Goal: Task Accomplishment & Management: Manage account settings

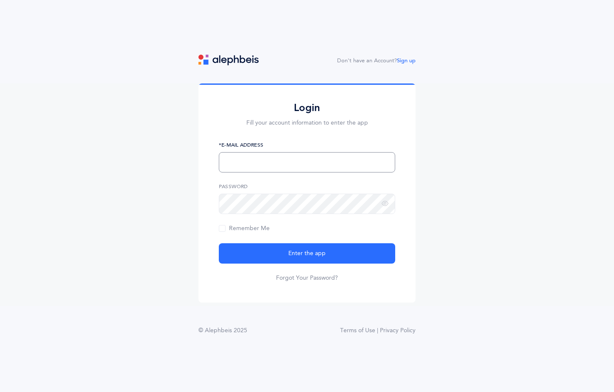
click at [258, 164] on input "text" at bounding box center [307, 162] width 176 height 20
type input "[EMAIL_ADDRESS][DOMAIN_NAME]"
click at [219, 243] on button "Enter the app" at bounding box center [307, 253] width 176 height 20
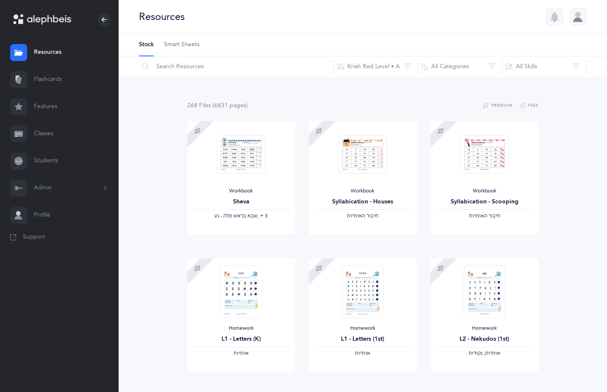
click at [43, 84] on link "Flashcards" at bounding box center [59, 79] width 119 height 27
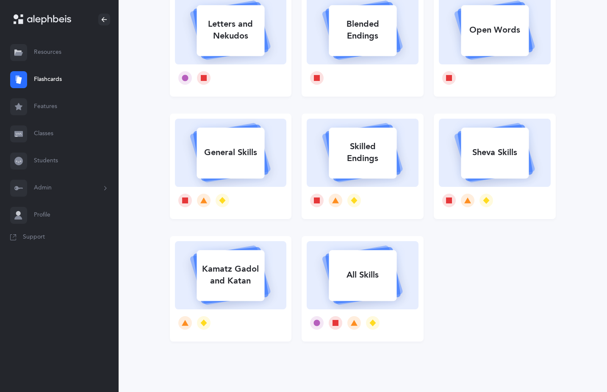
scroll to position [96, 0]
click at [39, 105] on link "Features" at bounding box center [59, 106] width 119 height 27
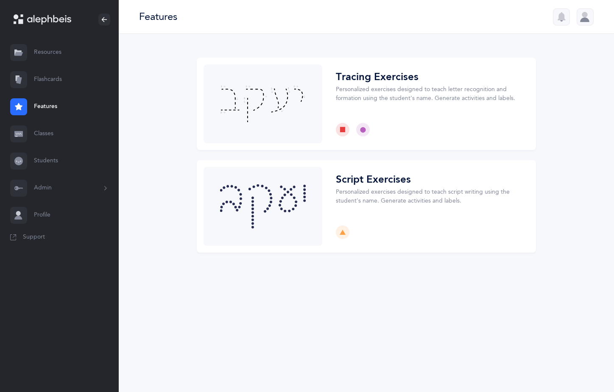
click at [47, 133] on link "Classes" at bounding box center [59, 133] width 119 height 27
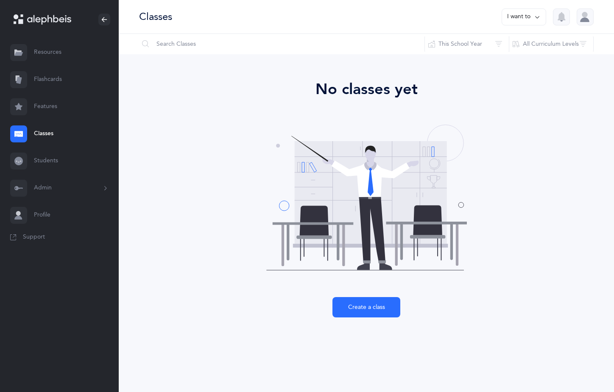
click at [48, 158] on link "Students" at bounding box center [59, 160] width 119 height 27
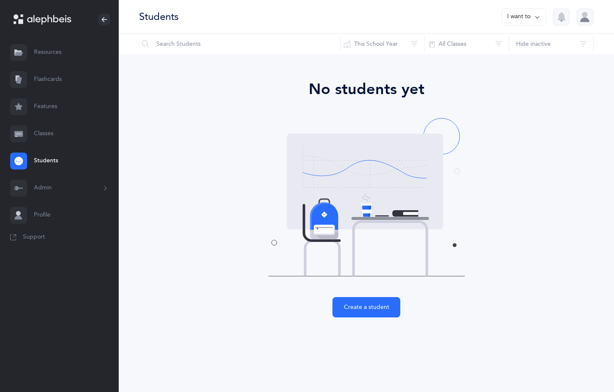
click at [50, 191] on button "Admin" at bounding box center [59, 188] width 119 height 27
click at [36, 308] on link "Profile" at bounding box center [59, 308] width 119 height 27
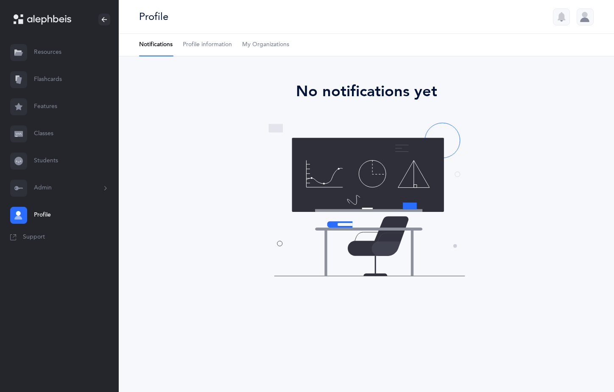
click at [44, 53] on link "Resources" at bounding box center [59, 52] width 119 height 27
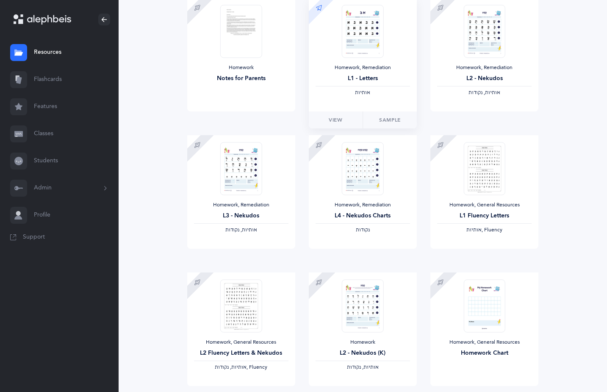
scroll to position [892, 0]
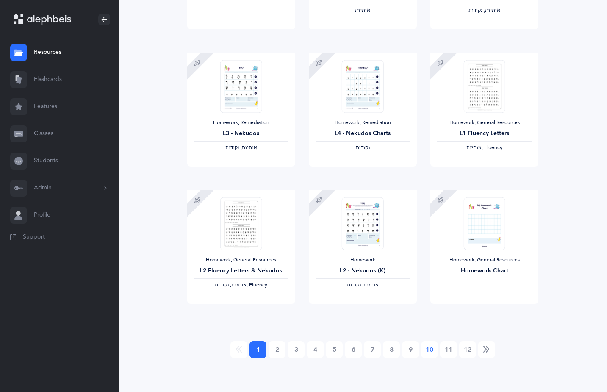
click at [433, 352] on link "10" at bounding box center [429, 349] width 17 height 17
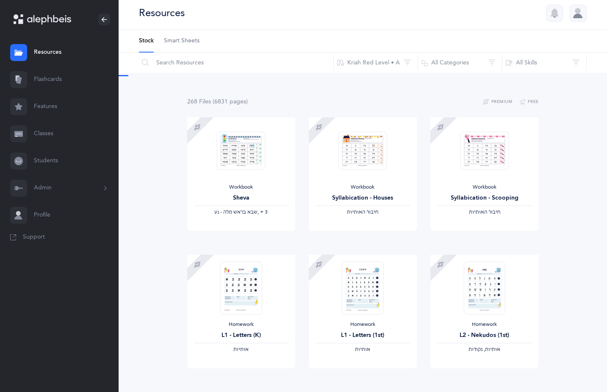
scroll to position [0, 0]
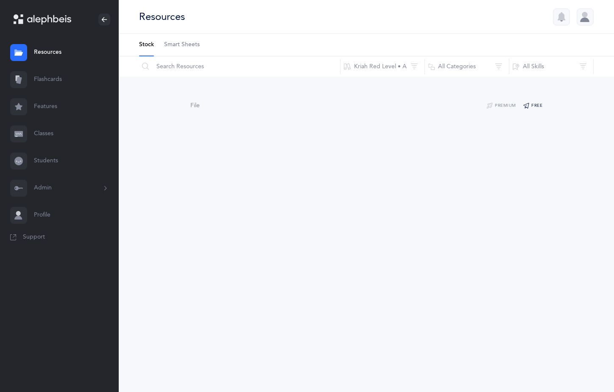
click at [534, 106] on button "Free" at bounding box center [532, 106] width 20 height 10
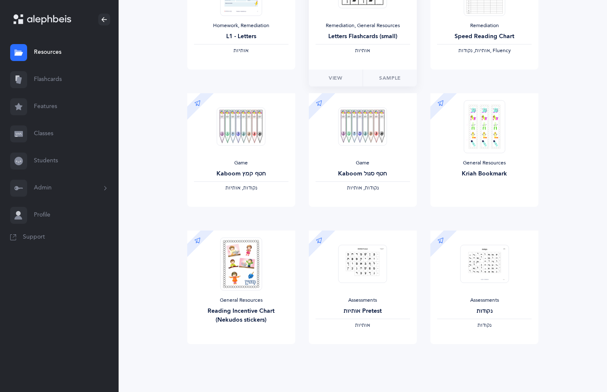
scroll to position [175, 0]
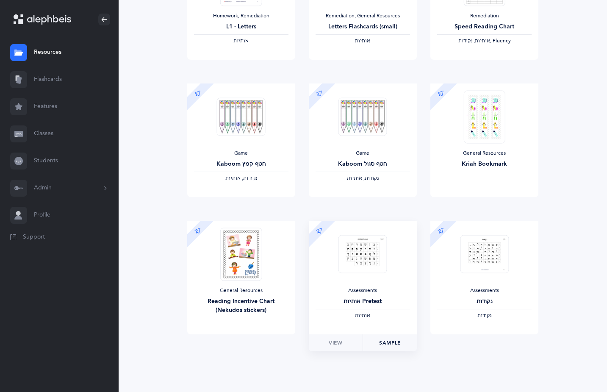
click at [389, 341] on link "Sample" at bounding box center [390, 342] width 54 height 17
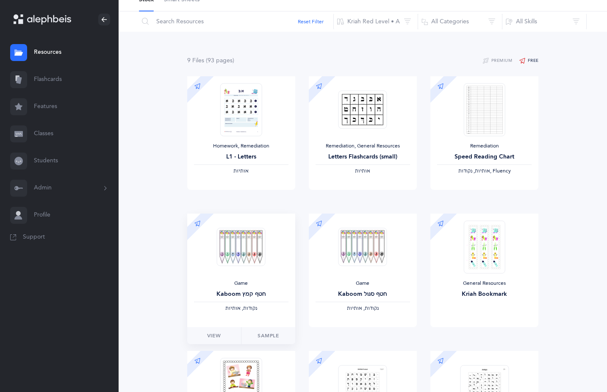
scroll to position [0, 0]
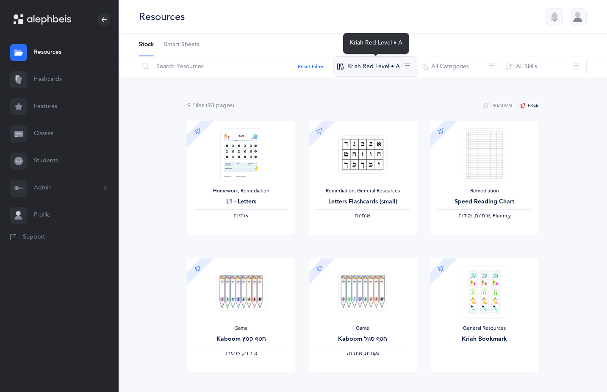
click at [404, 69] on button "Kriah Red Level • A" at bounding box center [375, 66] width 85 height 20
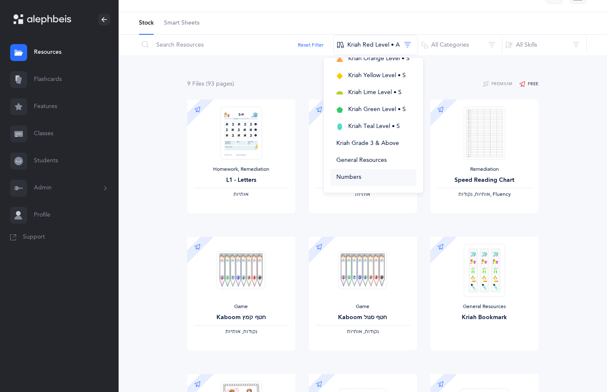
scroll to position [42, 0]
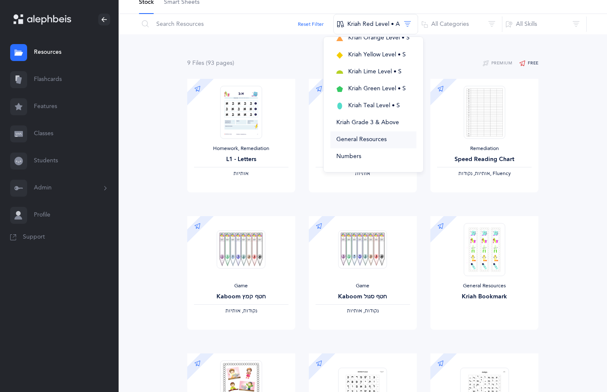
click at [347, 139] on span "General Resources" at bounding box center [361, 139] width 50 height 7
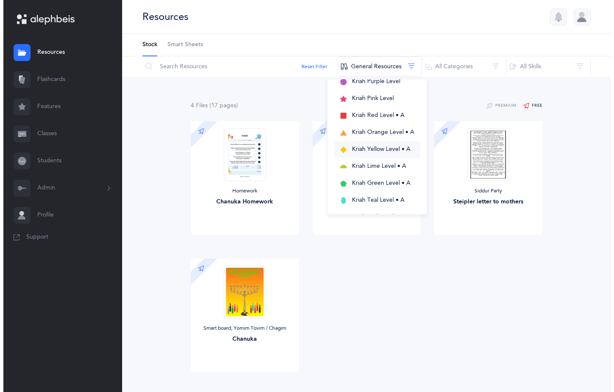
scroll to position [85, 0]
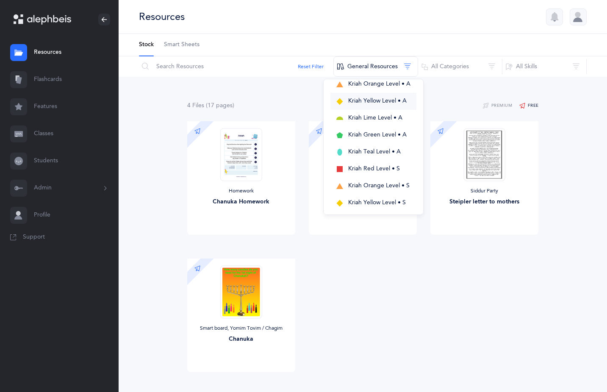
click at [372, 102] on span "Kriah Yellow Level • A" at bounding box center [377, 100] width 58 height 7
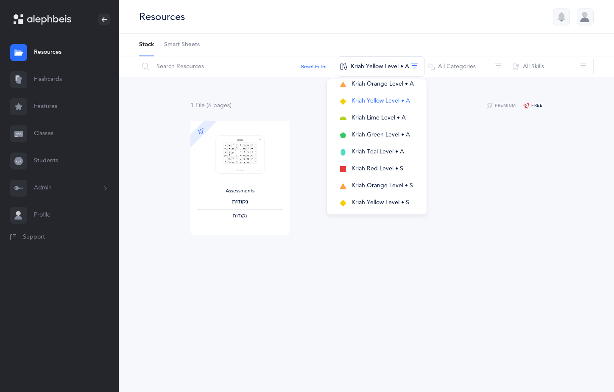
click at [404, 338] on div "Resources Stock Smart Sheets Reset Filter Kriah Yellow Level • A Kriah Purple L…" at bounding box center [366, 196] width 495 height 392
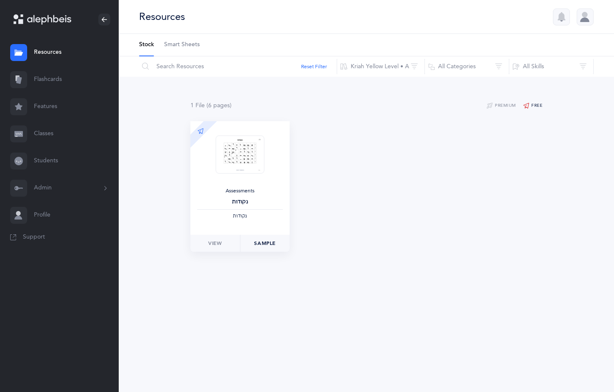
click at [262, 244] on link "Sample" at bounding box center [265, 243] width 50 height 17
click at [465, 69] on button "All Categories" at bounding box center [466, 66] width 85 height 20
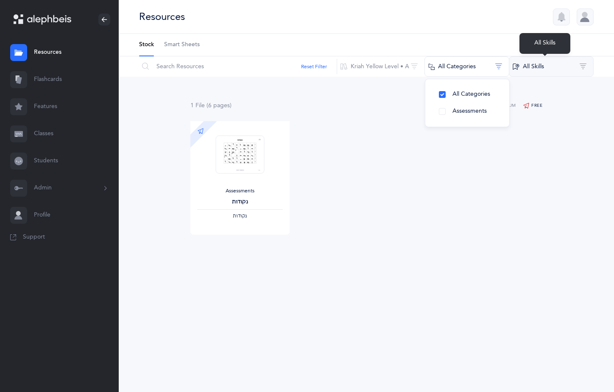
click at [552, 66] on button "All Skills" at bounding box center [550, 66] width 85 height 20
click at [583, 66] on button "All Skills" at bounding box center [550, 66] width 85 height 20
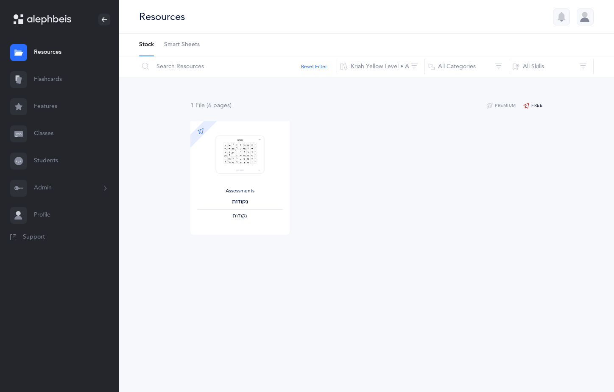
click at [178, 47] on span "Smart Sheets" at bounding box center [182, 45] width 36 height 8
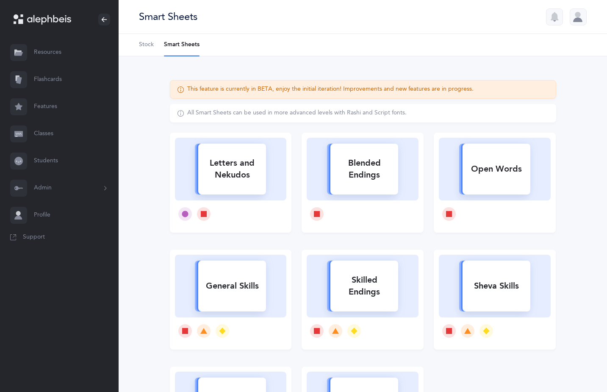
click at [252, 180] on div "Letters and Nekudos" at bounding box center [232, 169] width 68 height 34
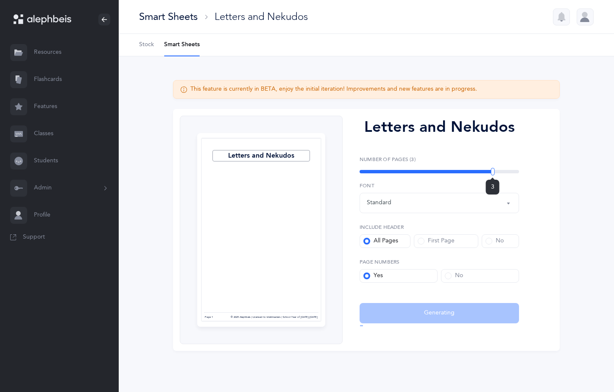
click at [492, 171] on div "3" at bounding box center [438, 171] width 159 height 3
drag, startPoint x: 517, startPoint y: 170, endPoint x: 444, endPoint y: 173, distance: 72.9
click at [449, 173] on div at bounding box center [451, 172] width 4 height 8
drag, startPoint x: 443, startPoint y: 173, endPoint x: 522, endPoint y: 172, distance: 78.8
click at [522, 172] on div "Letters and Nekudos Upgrade your plan to Ultimate You need to be on the Ultimat…" at bounding box center [435, 230] width 186 height 228
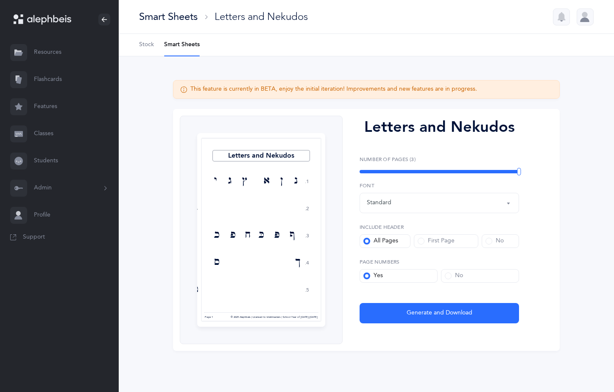
click at [387, 241] on div "All Pages" at bounding box center [380, 241] width 35 height 8
click at [0, 0] on input "All Pages" at bounding box center [0, 0] width 0 height 0
click at [366, 240] on span at bounding box center [366, 241] width 7 height 7
click at [0, 0] on input "All Pages" at bounding box center [0, 0] width 0 height 0
click at [374, 241] on div "All Pages" at bounding box center [380, 241] width 35 height 8
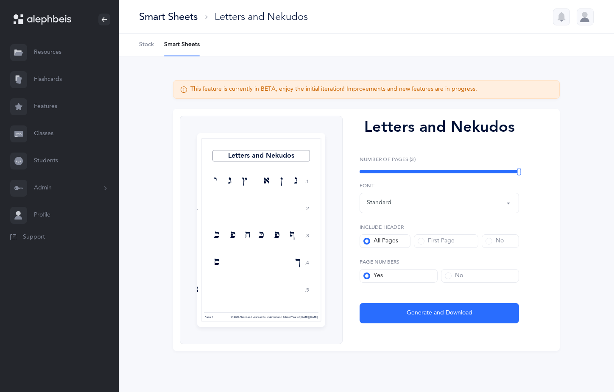
click at [0, 0] on input "All Pages" at bounding box center [0, 0] width 0 height 0
click at [392, 241] on div "All Pages" at bounding box center [380, 241] width 35 height 8
click at [0, 0] on input "All Pages" at bounding box center [0, 0] width 0 height 0
click at [488, 239] on span at bounding box center [488, 241] width 7 height 7
click at [0, 0] on input "No" at bounding box center [0, 0] width 0 height 0
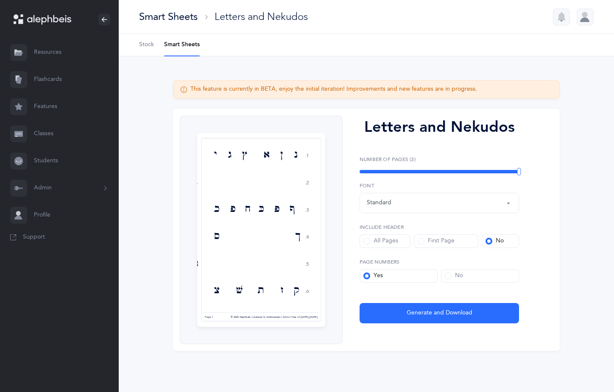
click at [446, 276] on span at bounding box center [447, 275] width 7 height 7
click at [0, 0] on input "No" at bounding box center [0, 0] width 0 height 0
click at [363, 275] on label "Yes" at bounding box center [398, 276] width 78 height 14
click at [0, 0] on input "Yes" at bounding box center [0, 0] width 0 height 0
click at [388, 203] on div "Standard" at bounding box center [379, 202] width 25 height 9
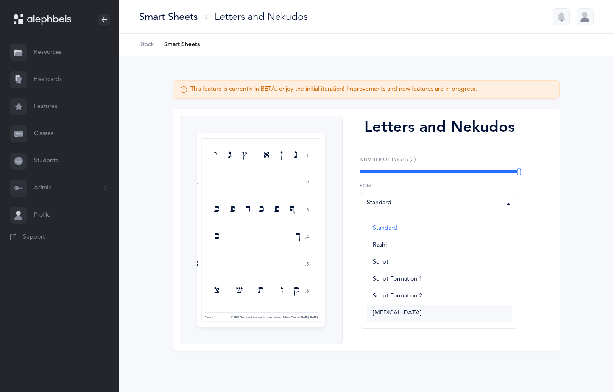
click at [399, 314] on link "Dyslexia" at bounding box center [439, 313] width 145 height 17
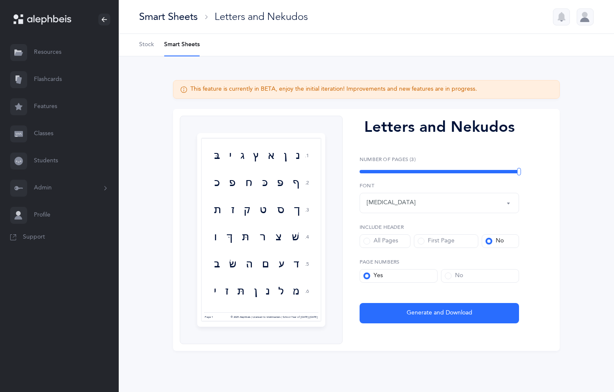
click at [387, 205] on div "Dyslexia" at bounding box center [391, 202] width 49 height 9
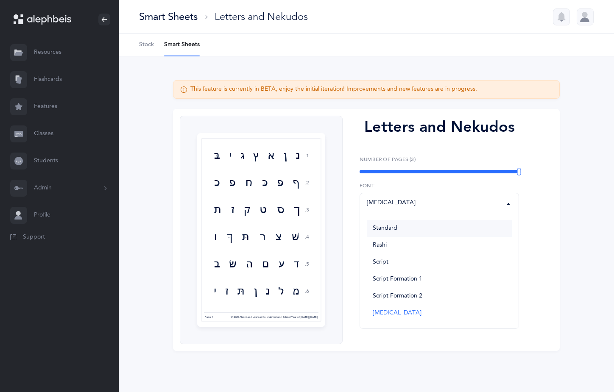
click at [386, 227] on span "Standard" at bounding box center [384, 229] width 25 height 8
select select "vilna"
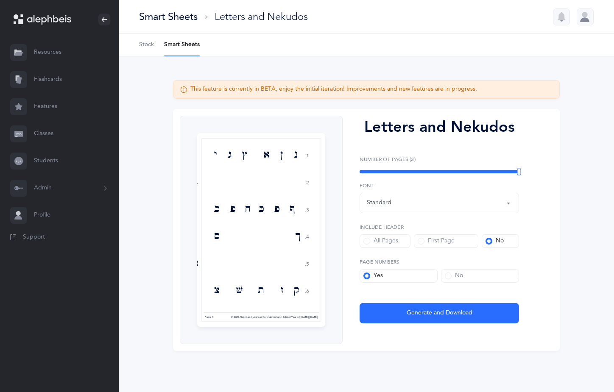
click at [39, 233] on link "Support" at bounding box center [59, 237] width 119 height 17
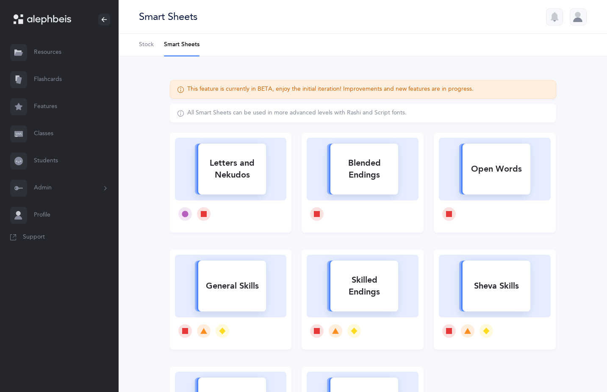
click at [373, 163] on div "Blended Endings" at bounding box center [364, 169] width 68 height 34
select select
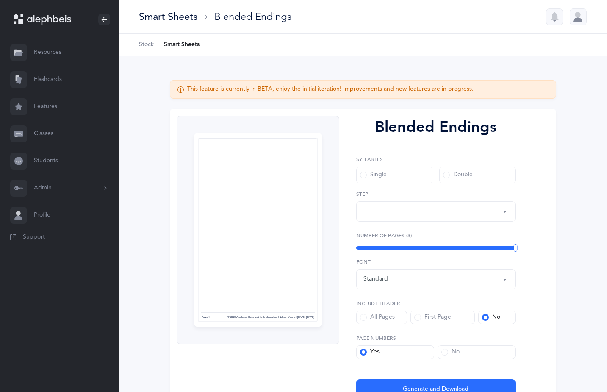
click at [400, 215] on div "button" at bounding box center [436, 211] width 145 height 14
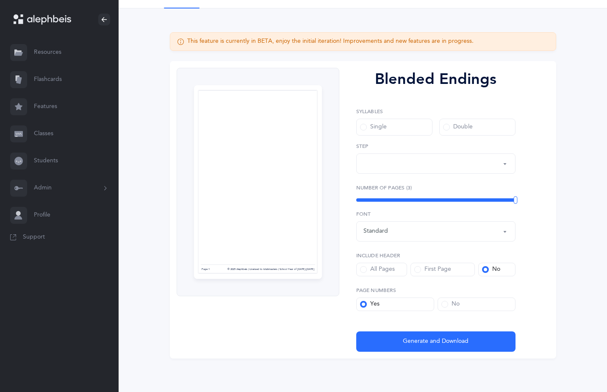
scroll to position [48, 0]
click at [359, 124] on label "Single" at bounding box center [394, 126] width 76 height 17
click at [0, 0] on input "Single" at bounding box center [0, 0] width 0 height 0
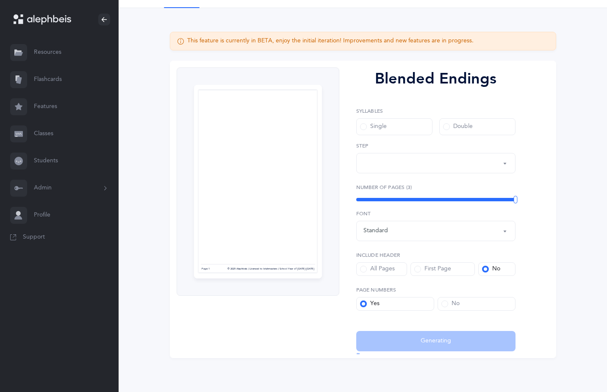
click at [364, 127] on span at bounding box center [363, 126] width 7 height 7
click at [0, 0] on input "Single" at bounding box center [0, 0] width 0 height 0
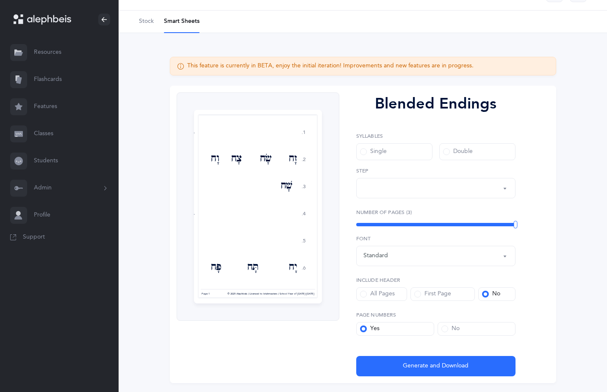
scroll to position [0, 0]
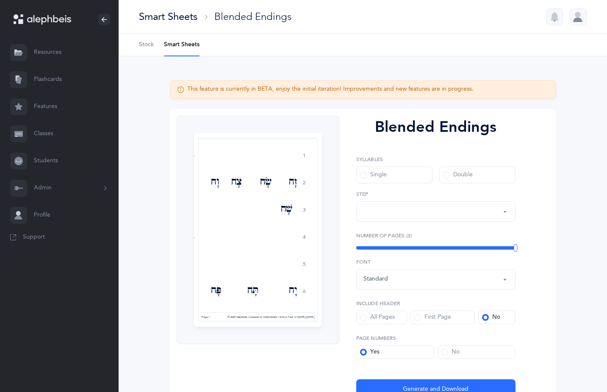
click at [447, 174] on span at bounding box center [446, 175] width 7 height 7
click at [0, 0] on input "Double" at bounding box center [0, 0] width 0 height 0
click at [365, 175] on span at bounding box center [363, 175] width 7 height 7
click at [0, 0] on input "Single" at bounding box center [0, 0] width 0 height 0
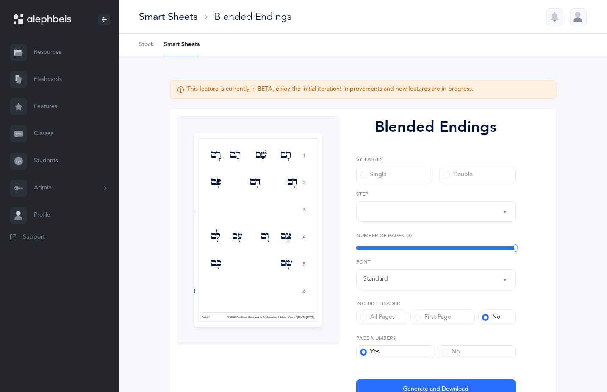
click at [451, 175] on div "Double" at bounding box center [458, 175] width 30 height 8
click at [0, 0] on input "Double" at bounding box center [0, 0] width 0 height 0
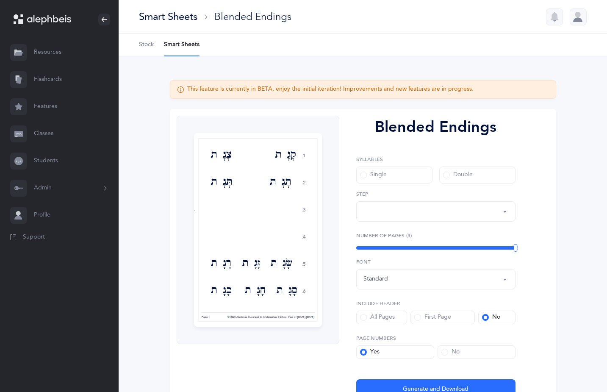
click at [363, 174] on span at bounding box center [363, 175] width 7 height 7
click at [0, 0] on input "Single" at bounding box center [0, 0] width 0 height 0
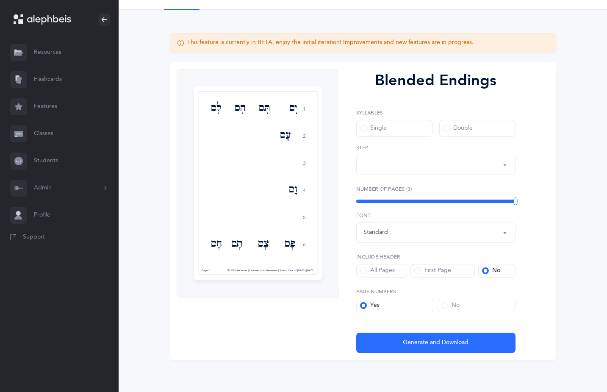
scroll to position [48, 0]
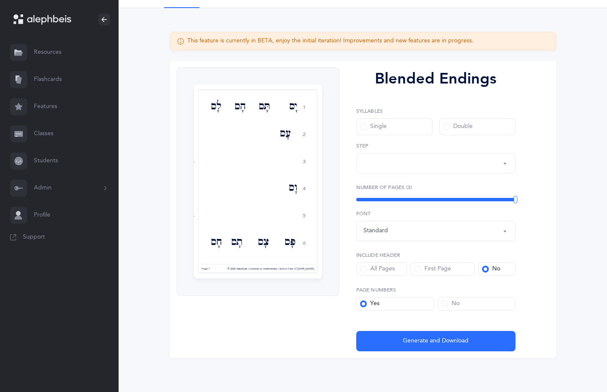
click at [103, 19] on icon at bounding box center [104, 19] width 7 height 7
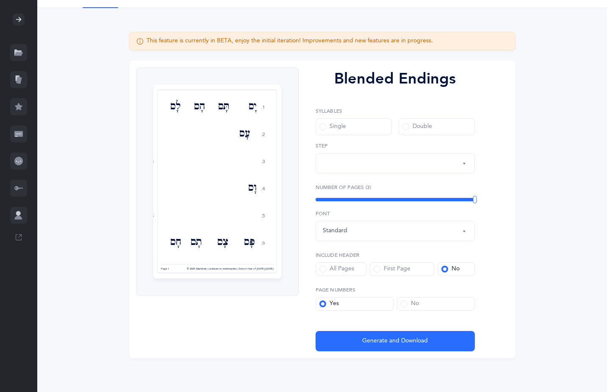
click at [19, 21] on icon at bounding box center [18, 19] width 7 height 7
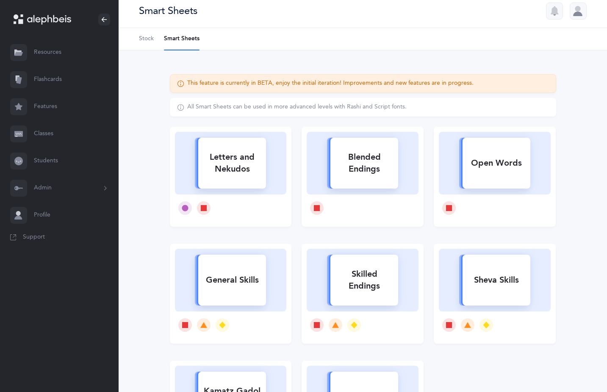
scroll to position [125, 0]
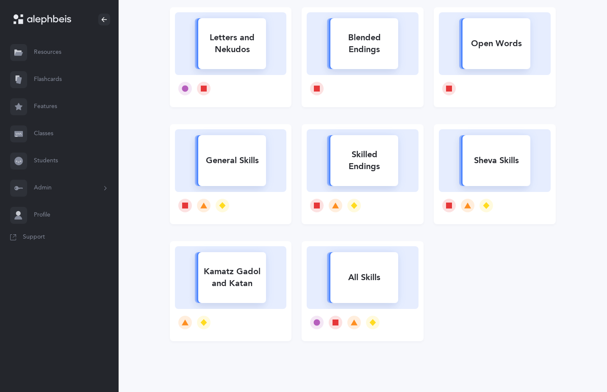
click at [227, 163] on div "General Skills" at bounding box center [232, 161] width 68 height 22
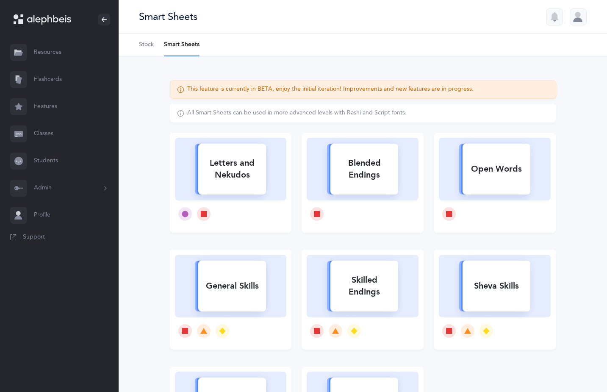
select select
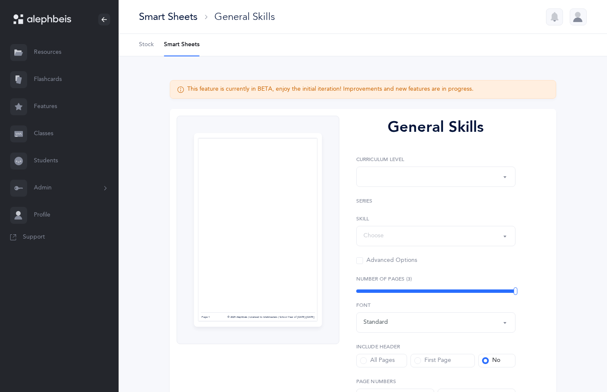
select select "Silent Letters"
select select
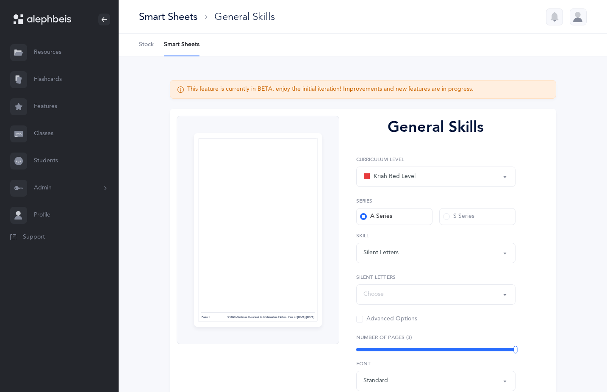
click at [432, 175] on div "Kriah Red Level" at bounding box center [436, 176] width 145 height 14
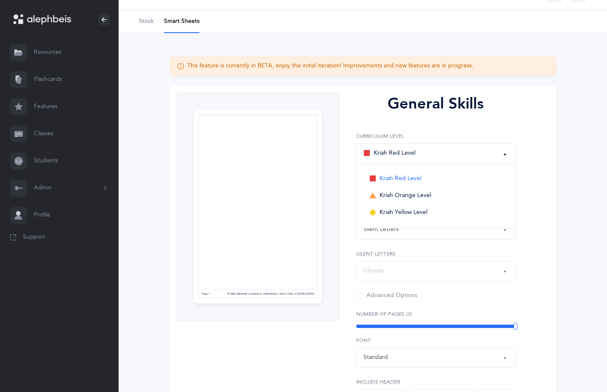
scroll to position [23, 0]
click at [405, 198] on span "Kriah Orange Level" at bounding box center [406, 196] width 52 height 8
select select "4"
click at [448, 194] on span at bounding box center [446, 193] width 7 height 7
click at [0, 0] on input "S Series" at bounding box center [0, 0] width 0 height 0
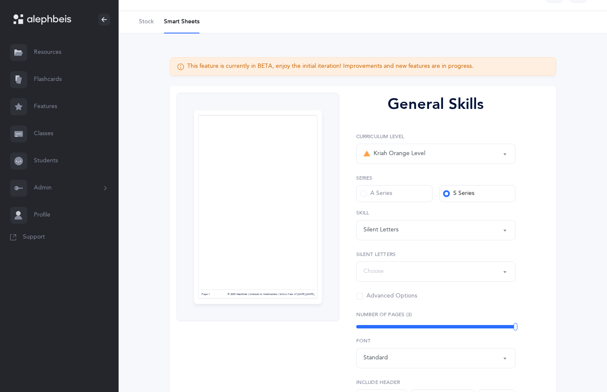
drag, startPoint x: 367, startPoint y: 195, endPoint x: 386, endPoint y: 216, distance: 28.2
click at [367, 195] on div "A Series" at bounding box center [376, 193] width 32 height 8
click at [0, 0] on input "A Series" at bounding box center [0, 0] width 0 height 0
click at [404, 229] on div "Silent Letters" at bounding box center [436, 230] width 145 height 14
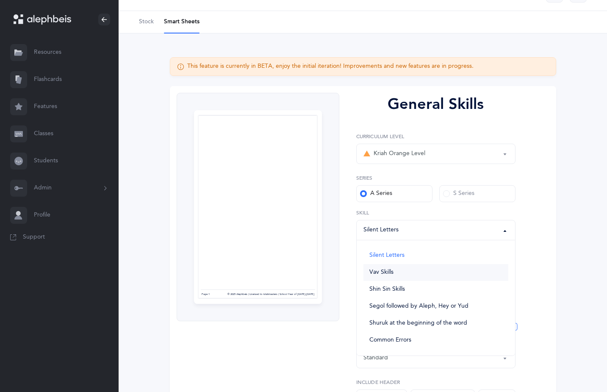
click at [404, 272] on link "Vav Skills" at bounding box center [436, 272] width 145 height 17
select select "Vav Skills"
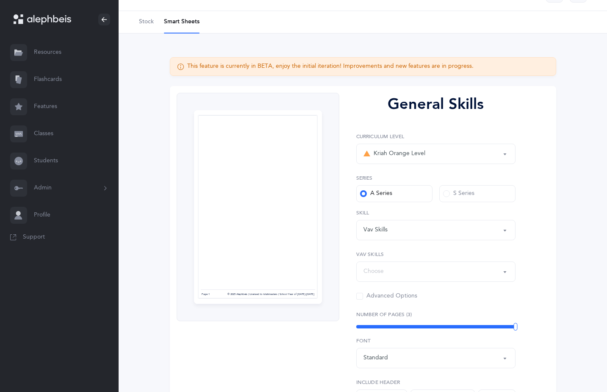
click at [403, 270] on div "Choose" at bounding box center [436, 271] width 145 height 14
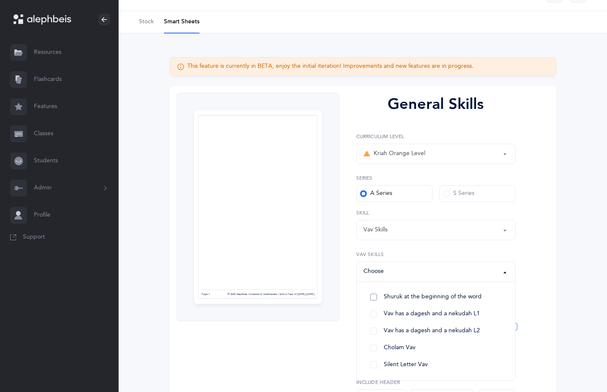
click at [413, 299] on span "Shuruk at the beginning of the word" at bounding box center [433, 297] width 98 height 8
select select "96"
click at [444, 249] on div "Kriah Red Level Kriah Orange Level Kriah Yellow Level Kriah Orange Level Kriah …" at bounding box center [435, 217] width 159 height 168
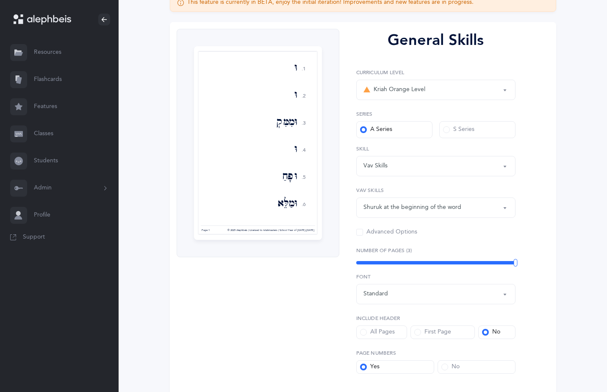
scroll to position [65, 0]
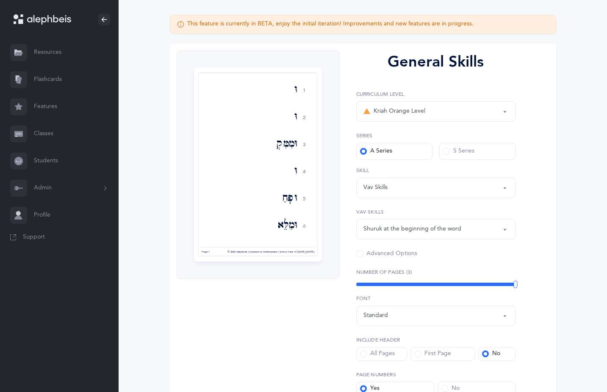
click at [447, 152] on span at bounding box center [446, 151] width 7 height 7
click at [0, 0] on input "S Series" at bounding box center [0, 0] width 0 height 0
click at [360, 255] on span at bounding box center [359, 253] width 7 height 7
click at [0, 0] on input "Advanced Options" at bounding box center [0, 0] width 0 height 0
click at [359, 254] on span at bounding box center [359, 253] width 7 height 7
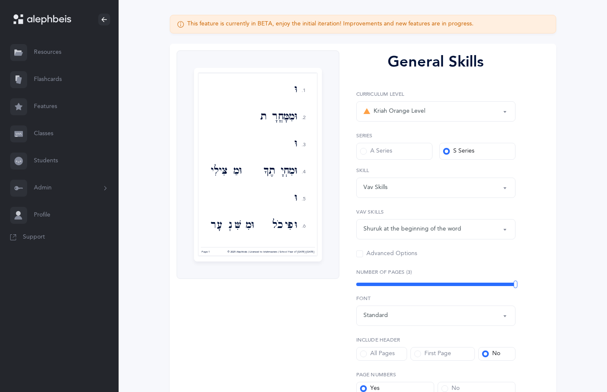
click at [0, 0] on input "Advanced Options" at bounding box center [0, 0] width 0 height 0
click at [372, 233] on div "Shuruk at the beginning of the word" at bounding box center [413, 229] width 98 height 9
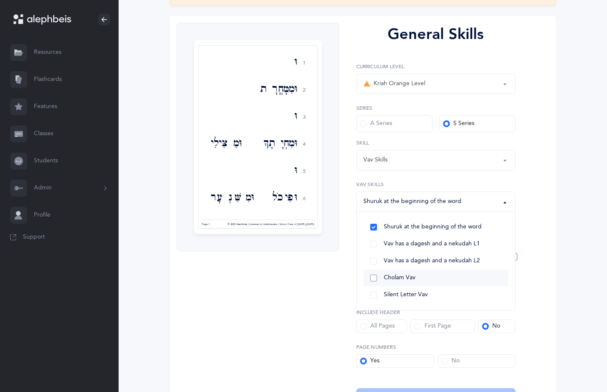
scroll to position [108, 0]
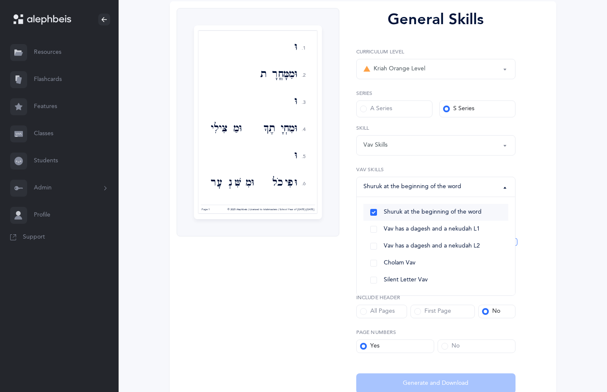
click at [374, 210] on link "Shuruk at the beginning of the word" at bounding box center [436, 212] width 145 height 17
select select
click at [368, 167] on label "Vav Skills" at bounding box center [435, 170] width 159 height 8
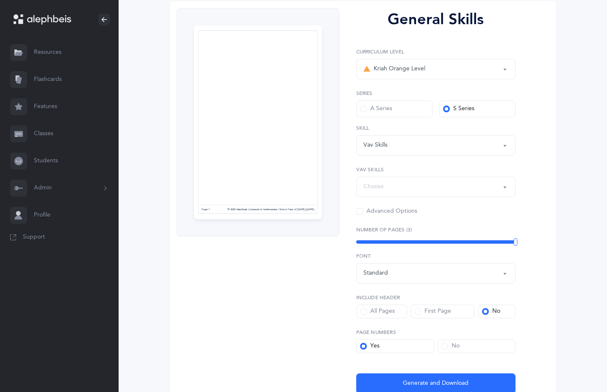
click at [369, 142] on div "Vav Skills" at bounding box center [376, 145] width 24 height 9
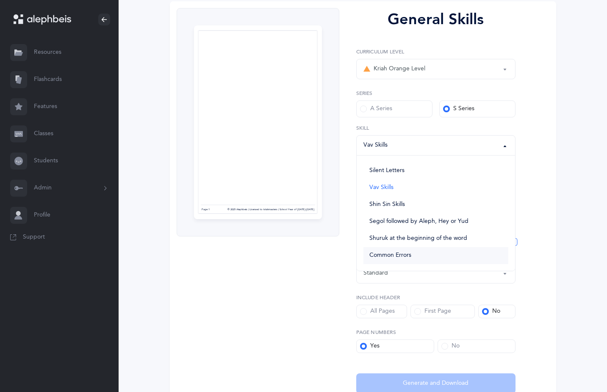
click at [378, 258] on span "Common Errors" at bounding box center [390, 256] width 42 height 8
select select "Common Errors"
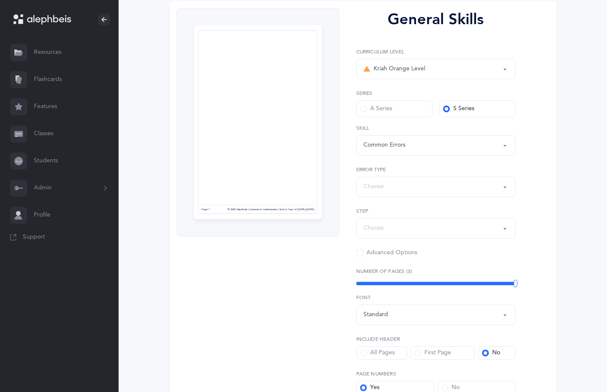
click at [375, 188] on div "Choose" at bounding box center [374, 186] width 20 height 9
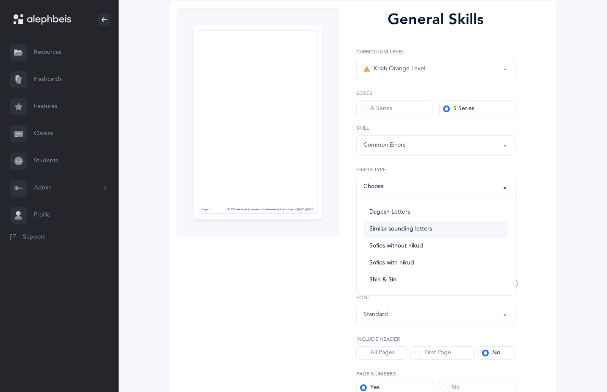
click at [379, 227] on span "Similar sounding letters" at bounding box center [400, 229] width 63 height 8
select select "Similar sounding letters"
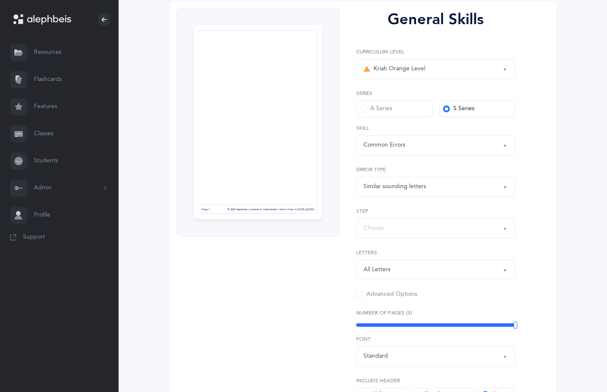
click at [376, 233] on div "Choose" at bounding box center [436, 228] width 145 height 14
click at [375, 254] on span "Step 1: Letters only" at bounding box center [395, 254] width 53 height 8
select select "Letters Only"
click at [372, 270] on div "All Letters" at bounding box center [377, 269] width 27 height 9
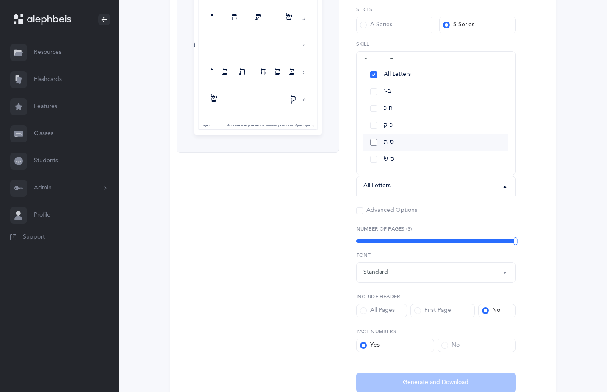
scroll to position [192, 0]
click at [334, 217] on div "General Skills 1. 2. 3. 4. 5. 6. ק ס כ ב שׂ תּ ח ו ט כּ ס ח תּ כּ ו ק שׂ ט כ ב …" at bounding box center [258, 157] width 163 height 469
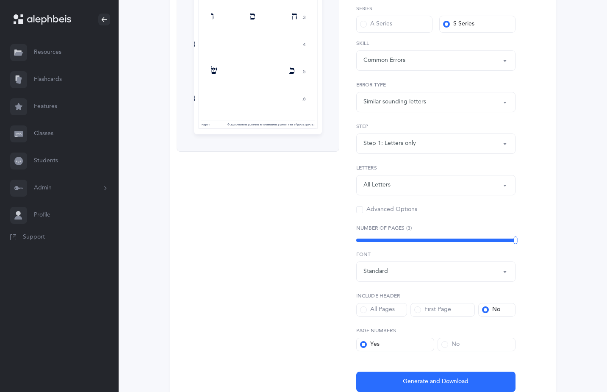
click at [375, 278] on div "Standard" at bounding box center [436, 271] width 145 height 14
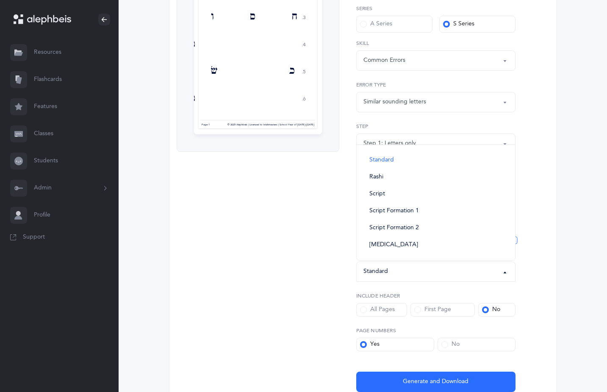
click at [347, 274] on div "General Skills Kriah Red Level Kriah Orange Level Kriah Yellow Level Kriah Oran…" at bounding box center [432, 157] width 186 height 469
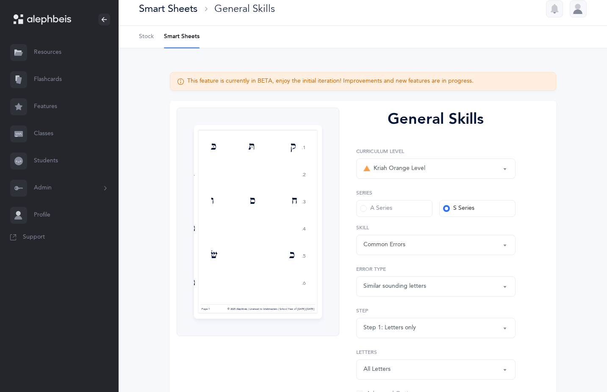
scroll to position [0, 0]
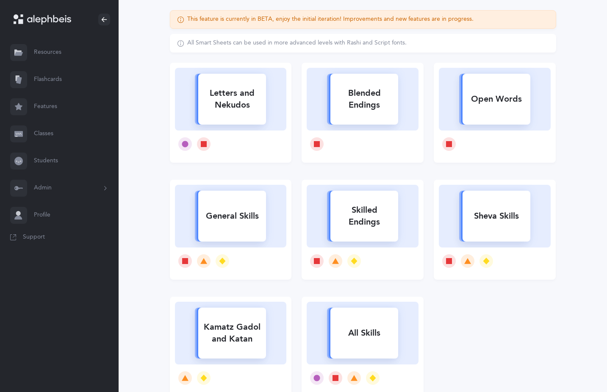
scroll to position [125, 0]
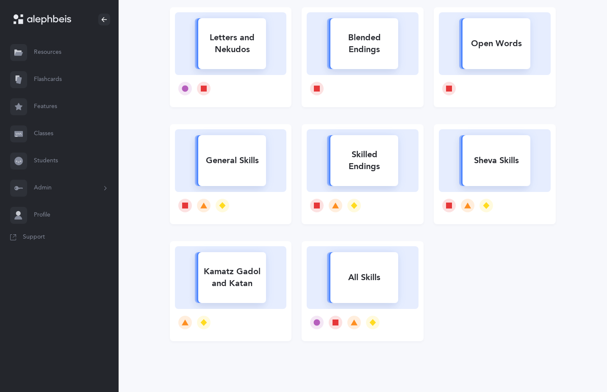
click at [368, 289] on rect at bounding box center [364, 277] width 68 height 51
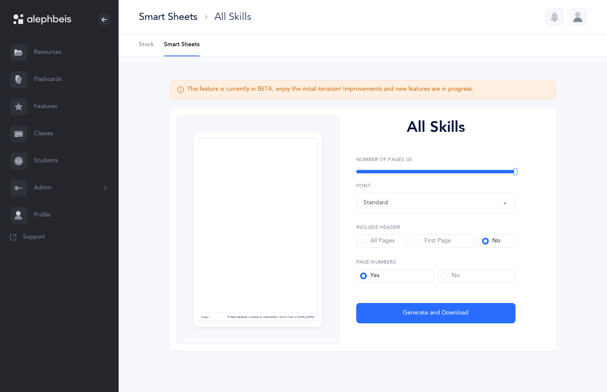
select select
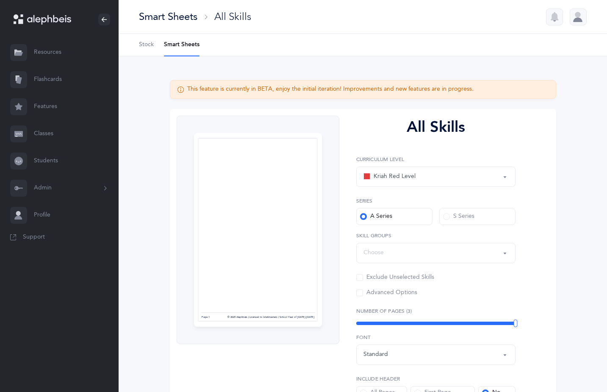
click at [375, 256] on div "Choose" at bounding box center [374, 252] width 20 height 9
click at [336, 245] on div "All Skills Page 1 © 2025 Alephbeis | Licensed to kriahmasters | School Year of …" at bounding box center [258, 230] width 163 height 228
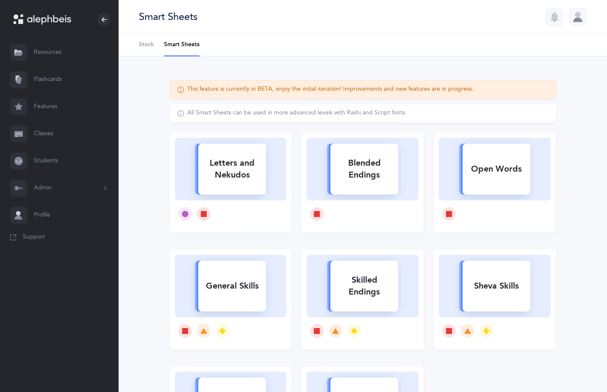
click at [42, 78] on link "Flashcards" at bounding box center [59, 79] width 119 height 27
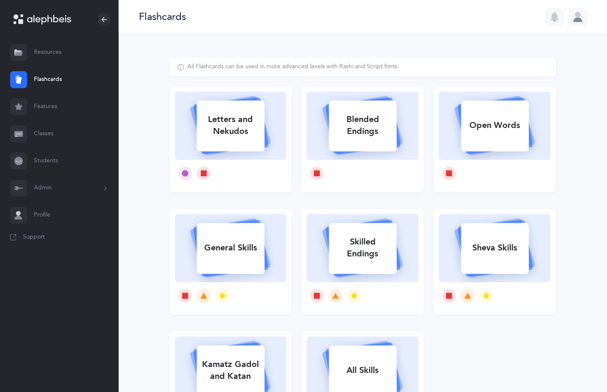
click at [247, 149] on rect at bounding box center [231, 125] width 68 height 51
select select "single"
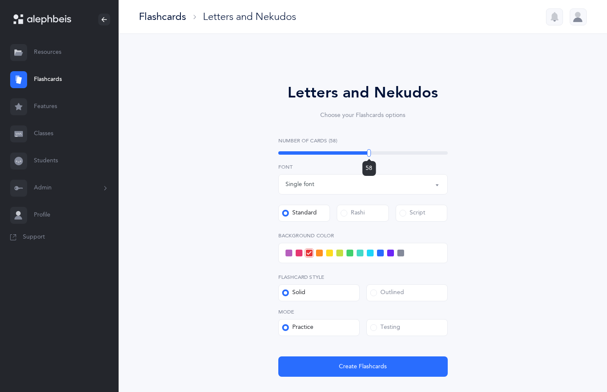
click at [369, 153] on div "58" at bounding box center [362, 152] width 169 height 3
drag, startPoint x: 408, startPoint y: 152, endPoint x: 419, endPoint y: 149, distance: 11.3
click at [411, 152] on div "79" at bounding box center [362, 152] width 169 height 3
click at [440, 152] on div "95" at bounding box center [362, 152] width 169 height 3
click at [444, 153] on div "98" at bounding box center [362, 152] width 169 height 3
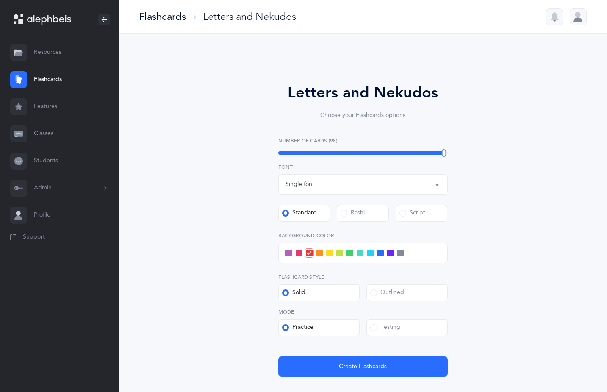
click at [336, 189] on div "Single font" at bounding box center [363, 184] width 155 height 14
click at [327, 186] on div "Single font" at bounding box center [363, 184] width 155 height 14
click at [371, 253] on span at bounding box center [370, 253] width 7 height 7
click at [0, 0] on input "checkbox" at bounding box center [0, 0] width 0 height 0
click at [315, 151] on div "30" at bounding box center [362, 152] width 169 height 3
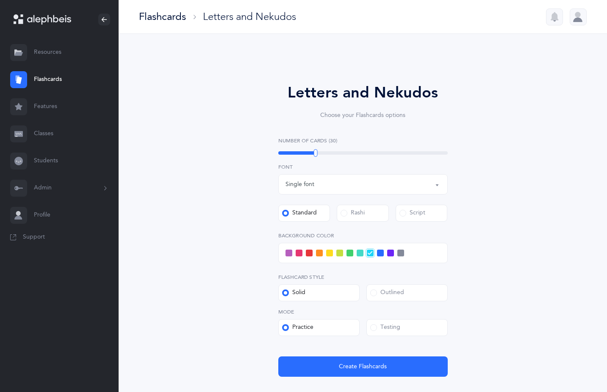
click at [316, 189] on div "Single font" at bounding box center [363, 184] width 155 height 14
click at [581, 19] on div at bounding box center [578, 16] width 17 height 17
click at [551, 19] on icon "button" at bounding box center [555, 17] width 10 height 10
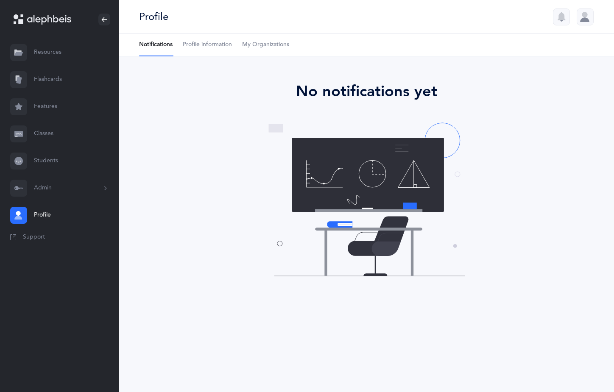
click at [270, 45] on span "My Organizations" at bounding box center [265, 45] width 47 height 8
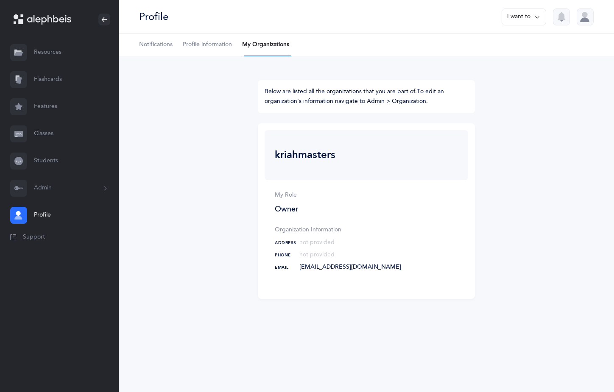
click at [218, 43] on span "Profile information" at bounding box center [207, 45] width 49 height 8
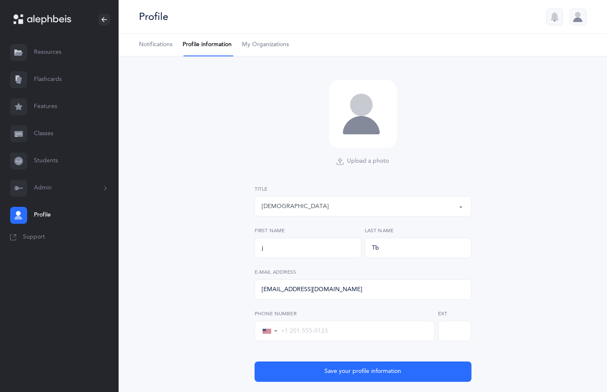
click at [148, 48] on span "Notifications" at bounding box center [155, 45] width 33 height 8
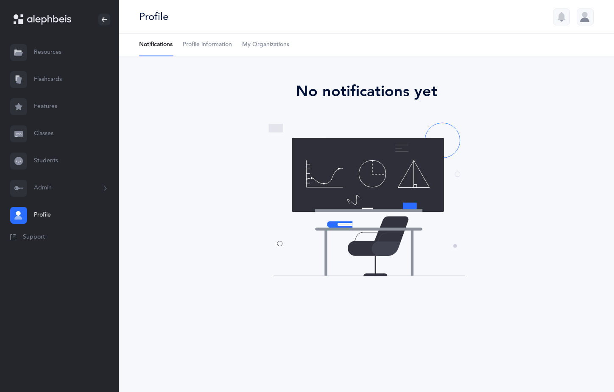
click at [587, 21] on div at bounding box center [584, 16] width 17 height 17
click at [532, 96] on link "Logout" at bounding box center [551, 99] width 64 height 8
